Goal: Transaction & Acquisition: Purchase product/service

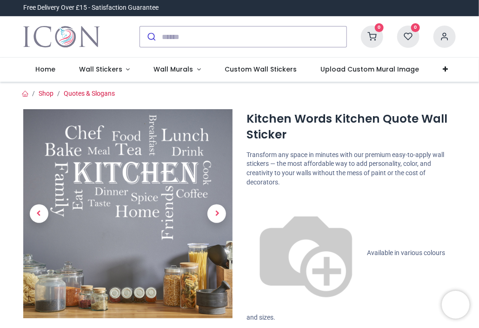
scroll to position [108, 0]
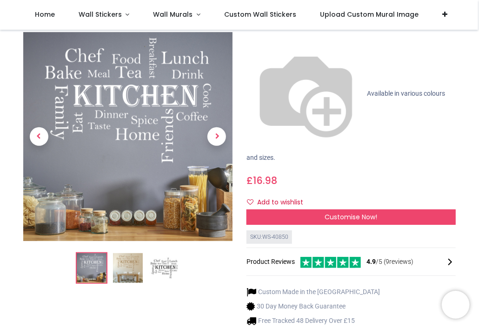
click at [132, 253] on img at bounding box center [128, 268] width 30 height 30
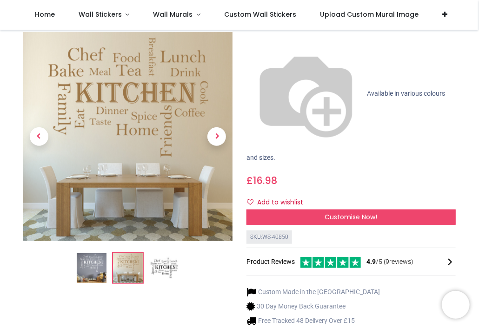
click at [160, 253] on img at bounding box center [164, 268] width 30 height 30
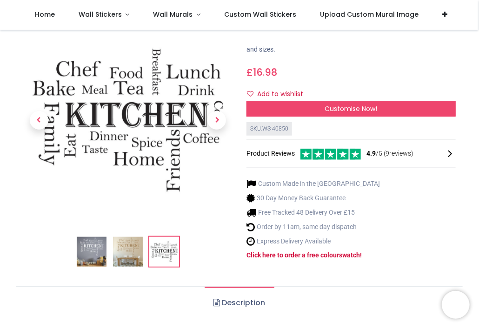
scroll to position [0, 0]
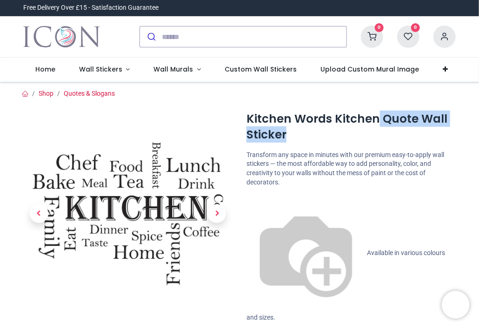
drag, startPoint x: 375, startPoint y: 121, endPoint x: 303, endPoint y: 132, distance: 73.3
click at [303, 132] on h1 "Kitchen Words Kitchen Quote Wall Sticker" at bounding box center [350, 127] width 209 height 32
click at [319, 132] on h1 "Kitchen Words Kitchen Quote Wall Sticker" at bounding box center [350, 127] width 209 height 32
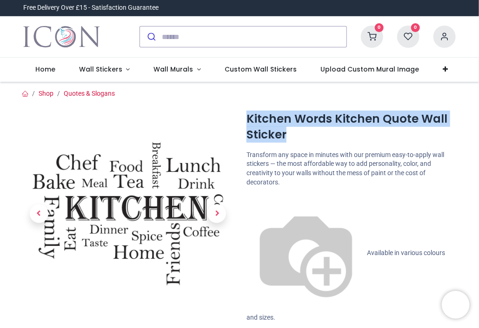
drag, startPoint x: 293, startPoint y: 138, endPoint x: 244, endPoint y: 110, distance: 56.6
click at [244, 110] on div "Kitchen Words Kitchen Quote Wall Sticker [URL][DOMAIN_NAME] [URL][DOMAIN_NAME] …" at bounding box center [350, 326] width 223 height 434
copy h1 "Kitchen Words Kitchen Quote Wall Sticker"
